Goal: Transaction & Acquisition: Book appointment/travel/reservation

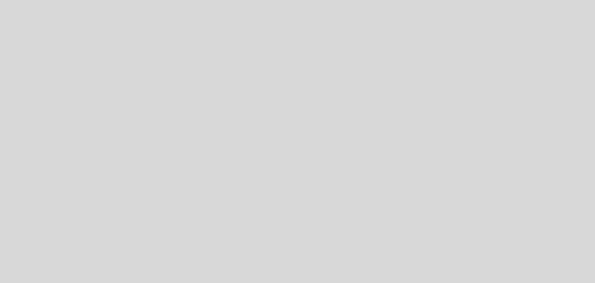
select select "es"
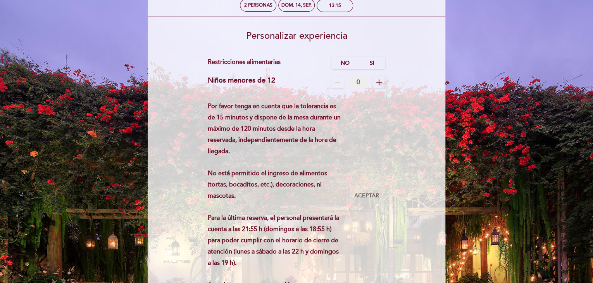
scroll to position [43, 0]
click at [342, 61] on label "No" at bounding box center [344, 63] width 27 height 13
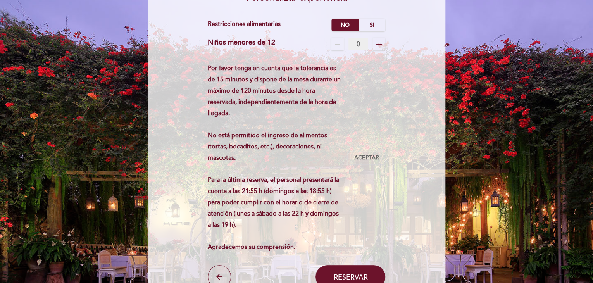
scroll to position [82, 0]
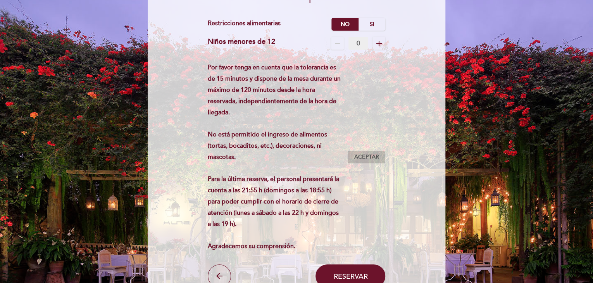
click at [362, 160] on span "Aceptar" at bounding box center [366, 157] width 25 height 8
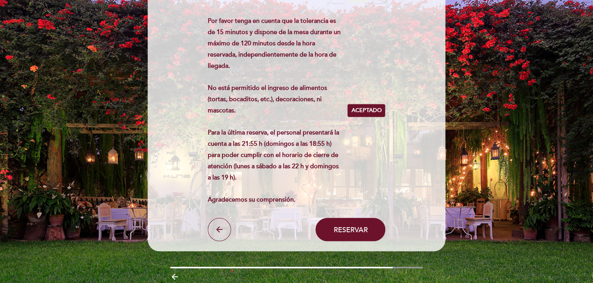
scroll to position [129, 0]
click at [356, 231] on span "Reservar" at bounding box center [350, 229] width 34 height 9
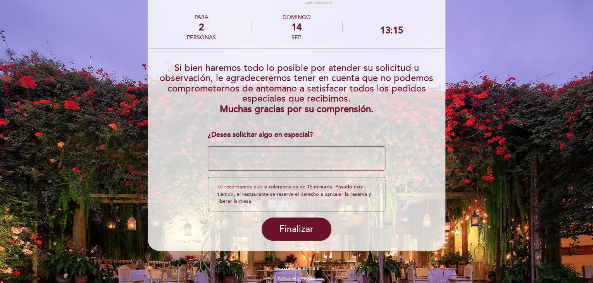
scroll to position [38, 0]
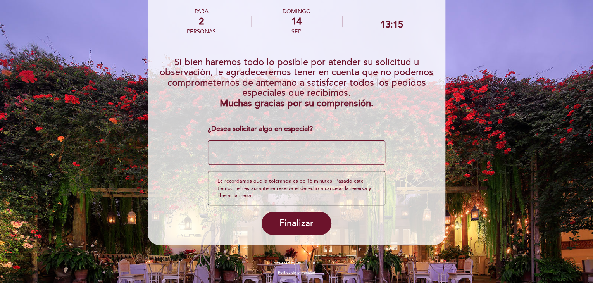
click at [306, 159] on textarea at bounding box center [297, 152] width 178 height 25
type textarea "E"
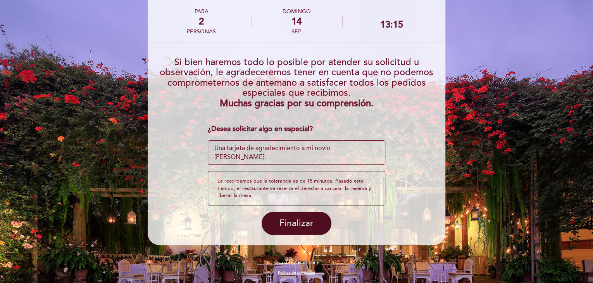
type textarea "Una tarjeta de agradecimiento a mi novio [PERSON_NAME]."
click at [296, 227] on span "Finalizar" at bounding box center [296, 223] width 34 height 11
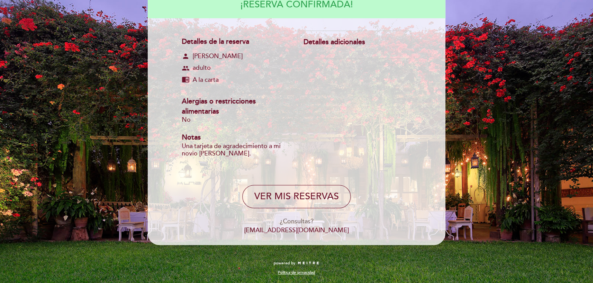
scroll to position [90, 0]
click at [194, 79] on span "A la carta" at bounding box center [206, 80] width 26 height 9
click at [319, 44] on div "Detalles adicionales" at bounding box center [353, 43] width 101 height 10
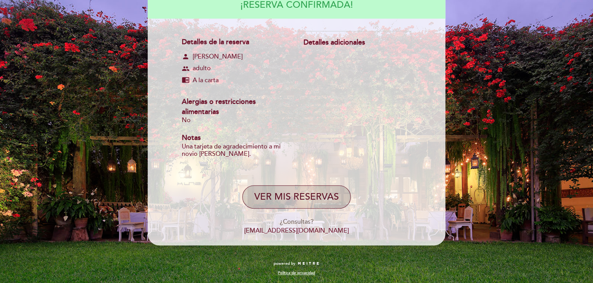
click at [312, 195] on button "VER MIS RESERVAS" at bounding box center [296, 196] width 108 height 23
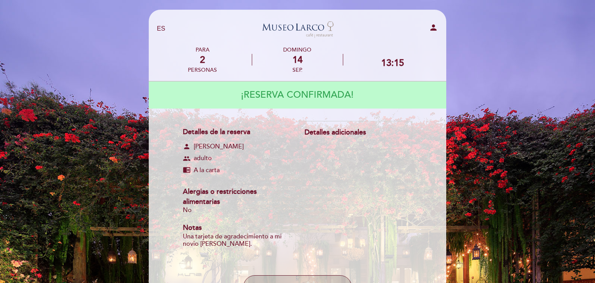
select select "es"
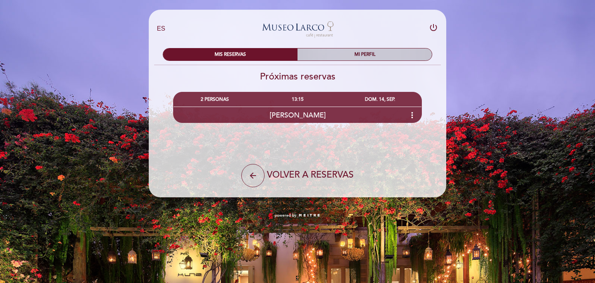
click at [346, 57] on div "MI PERFIL" at bounding box center [365, 54] width 134 height 12
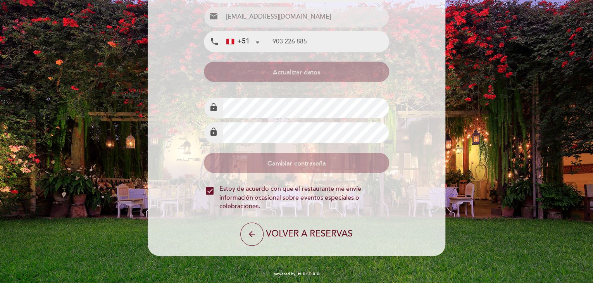
scroll to position [116, 0]
click at [248, 232] on icon "arrow_back" at bounding box center [251, 233] width 9 height 9
select select "es"
